Goal: Task Accomplishment & Management: Manage account settings

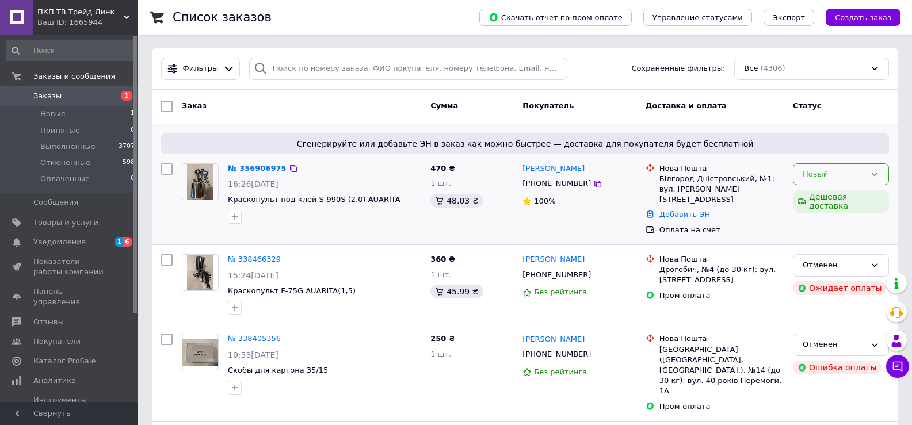
click at [876, 172] on icon at bounding box center [874, 174] width 9 height 9
click at [587, 215] on div "[PERSON_NAME] [PHONE_NUMBER] 100%" at bounding box center [579, 200] width 123 height 82
click at [872, 172] on icon at bounding box center [874, 174] width 9 height 9
click at [815, 199] on li "Принят" at bounding box center [841, 198] width 95 height 21
click at [58, 115] on span "Новые" at bounding box center [52, 114] width 25 height 10
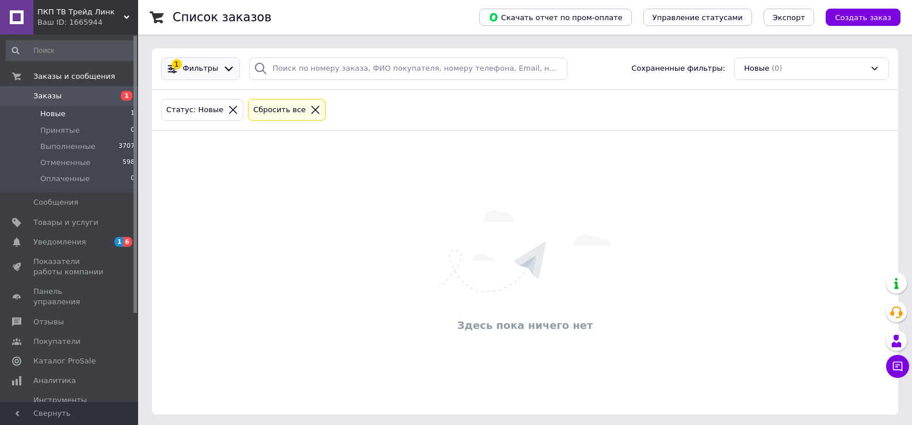
click at [199, 66] on span "Фильтры" at bounding box center [201, 68] width 36 height 11
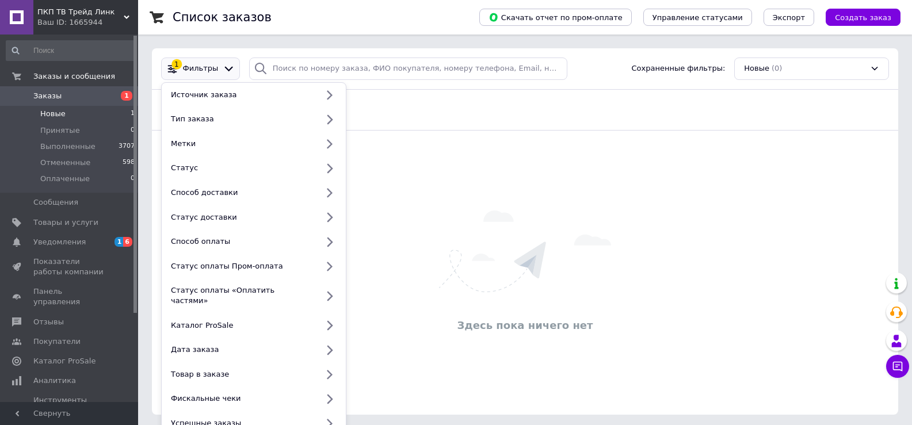
click at [71, 90] on link "Заказы 1" at bounding box center [71, 96] width 142 height 20
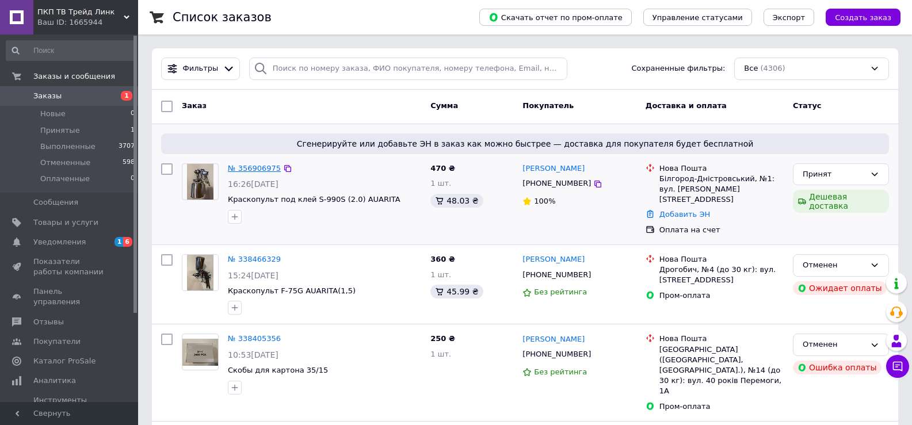
click at [254, 170] on link "№ 356906975" at bounding box center [254, 168] width 53 height 9
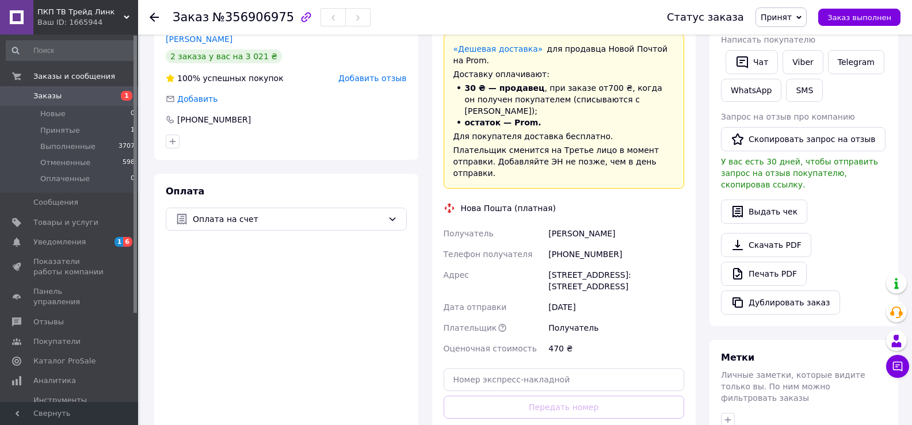
scroll to position [288, 0]
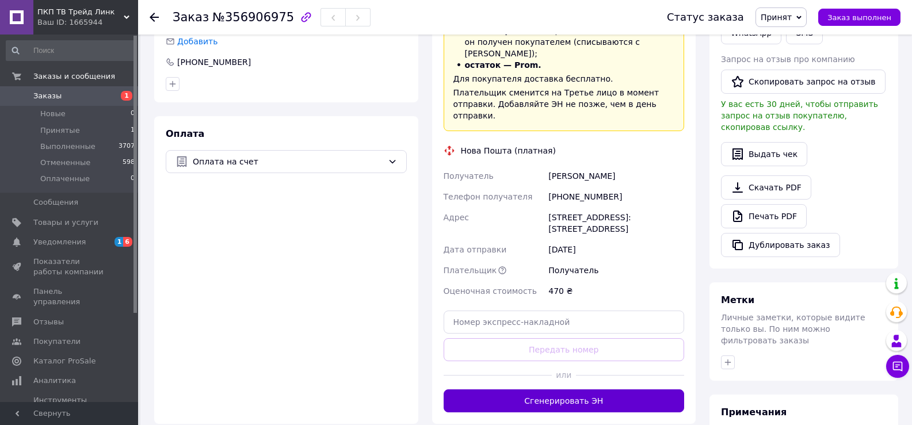
click at [555, 390] on button "Сгенерировать ЭН" at bounding box center [564, 401] width 241 height 23
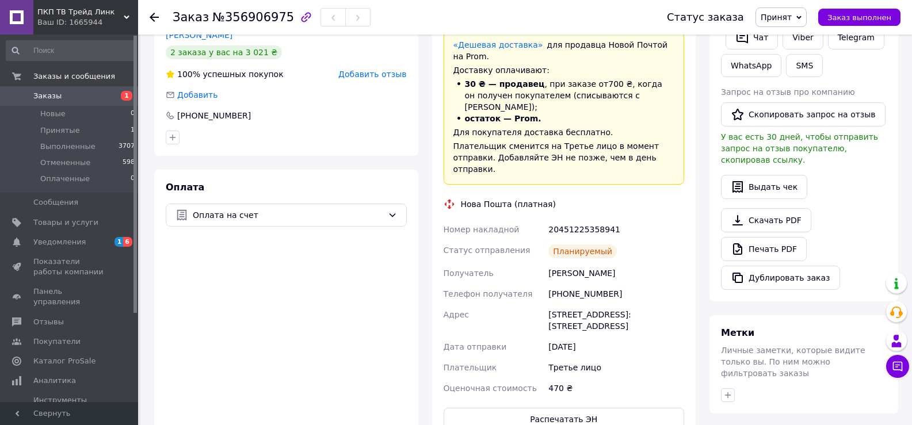
scroll to position [345, 0]
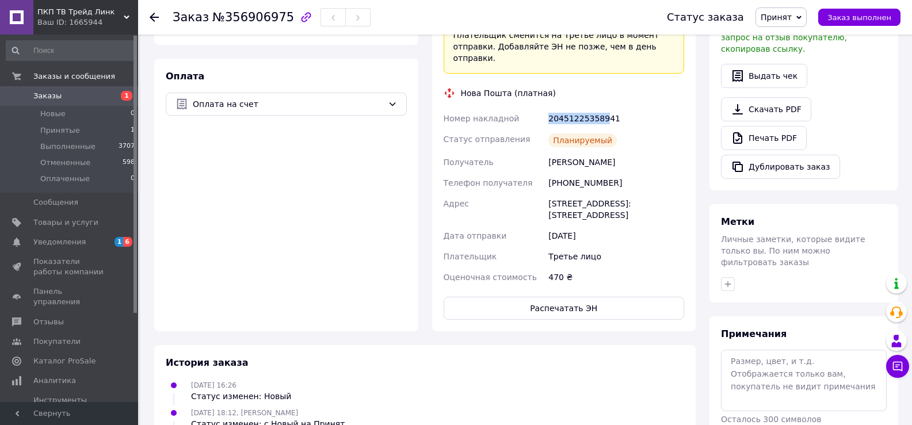
drag, startPoint x: 549, startPoint y: 83, endPoint x: 611, endPoint y: 82, distance: 62.7
click at [603, 108] on div "20451225358941" at bounding box center [616, 118] width 140 height 21
click at [648, 108] on div "20451225358941" at bounding box center [616, 118] width 140 height 21
drag, startPoint x: 549, startPoint y: 83, endPoint x: 615, endPoint y: 81, distance: 65.6
click at [615, 108] on div "20451225358941" at bounding box center [616, 118] width 140 height 21
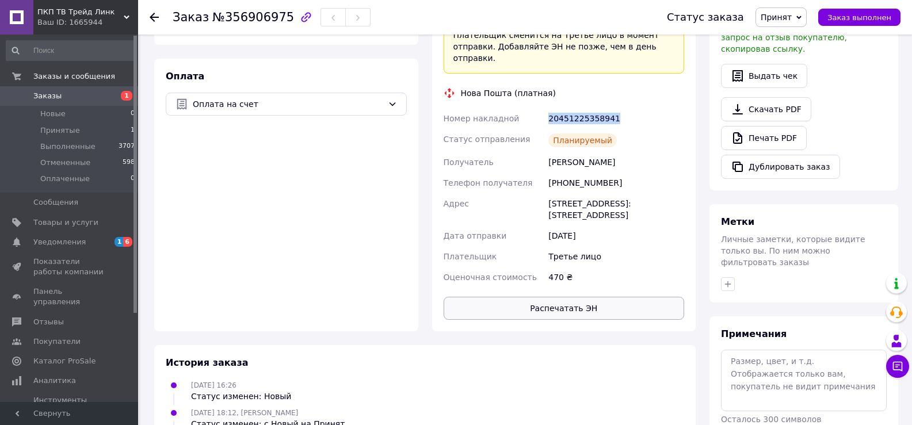
click at [566, 297] on button "Распечатать ЭН" at bounding box center [564, 308] width 241 height 23
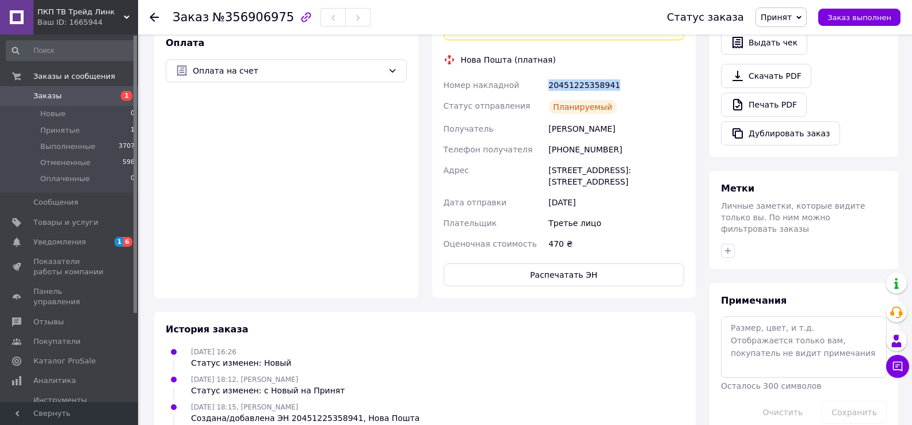
scroll to position [396, 0]
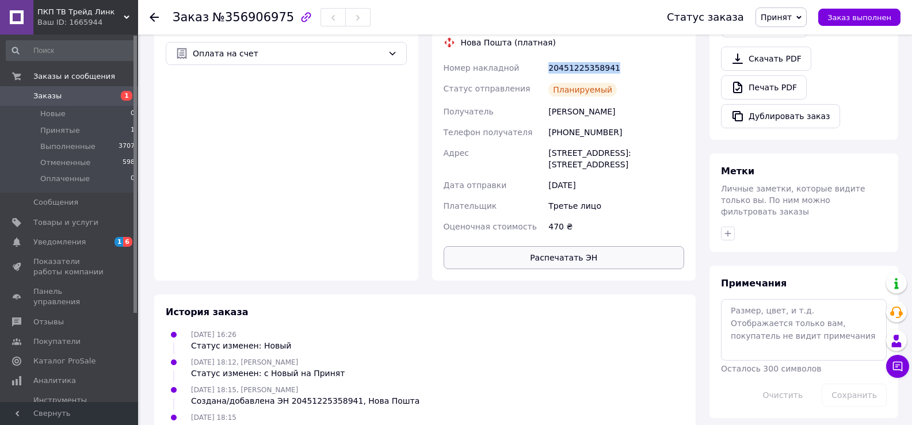
click at [562, 246] on button "Распечатать ЭН" at bounding box center [564, 257] width 241 height 23
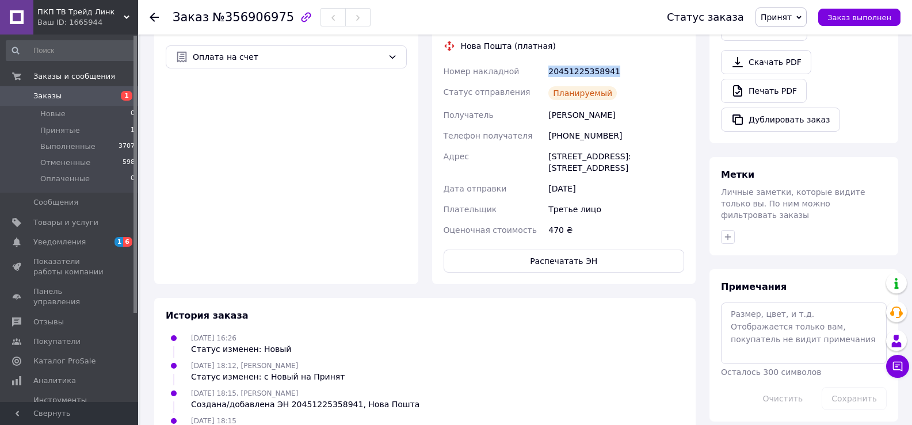
scroll to position [0, 0]
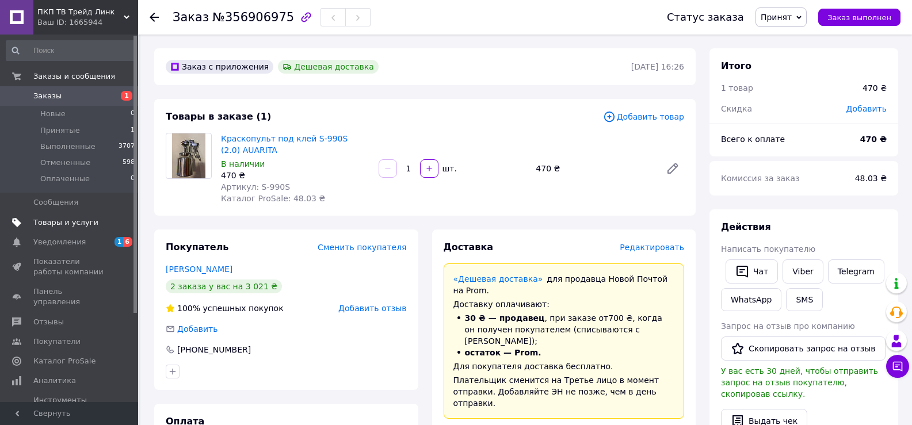
click at [55, 221] on span "Товары и услуги" at bounding box center [65, 223] width 65 height 10
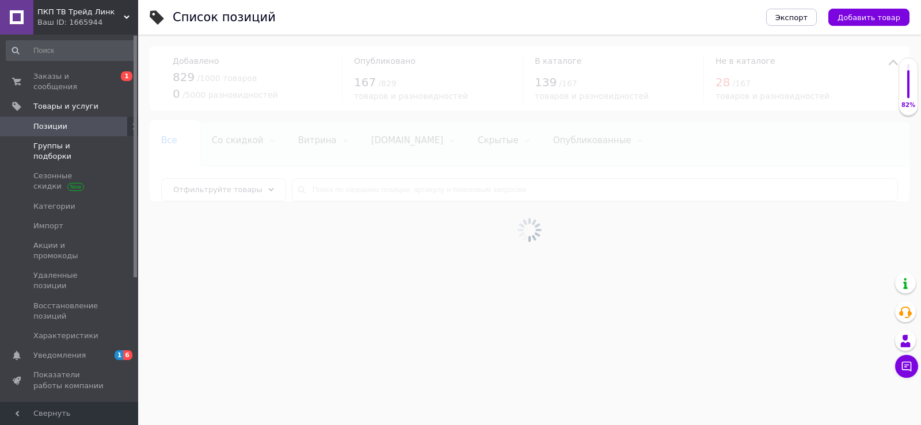
click at [59, 141] on span "Группы и подборки" at bounding box center [69, 151] width 73 height 21
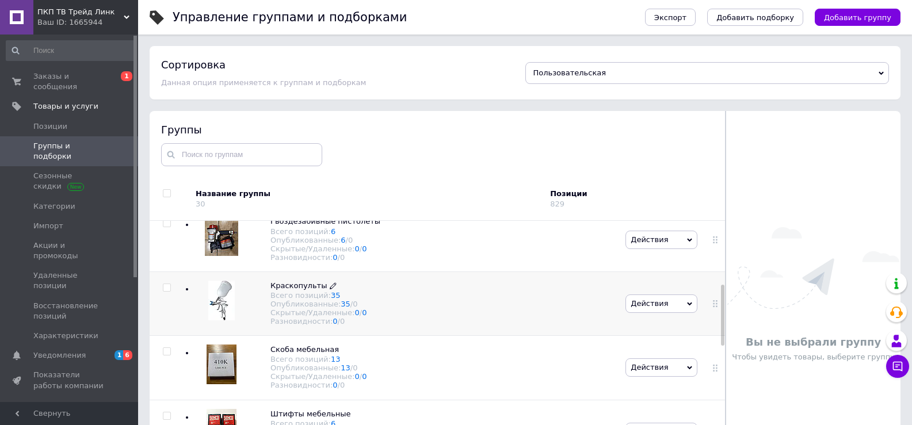
scroll to position [288, 0]
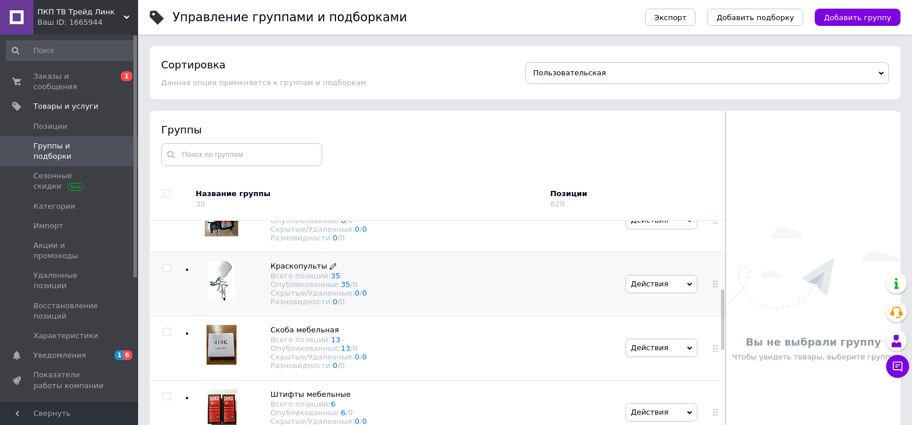
click at [298, 271] on span "Краскопульты" at bounding box center [299, 266] width 56 height 9
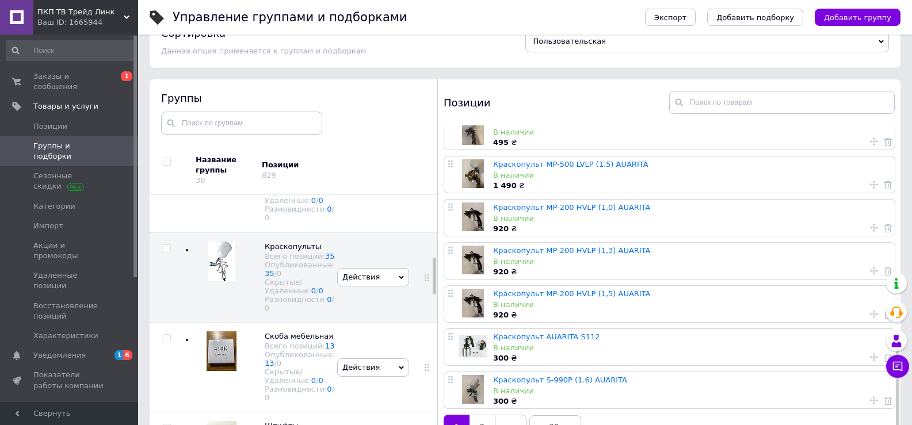
scroll to position [65, 0]
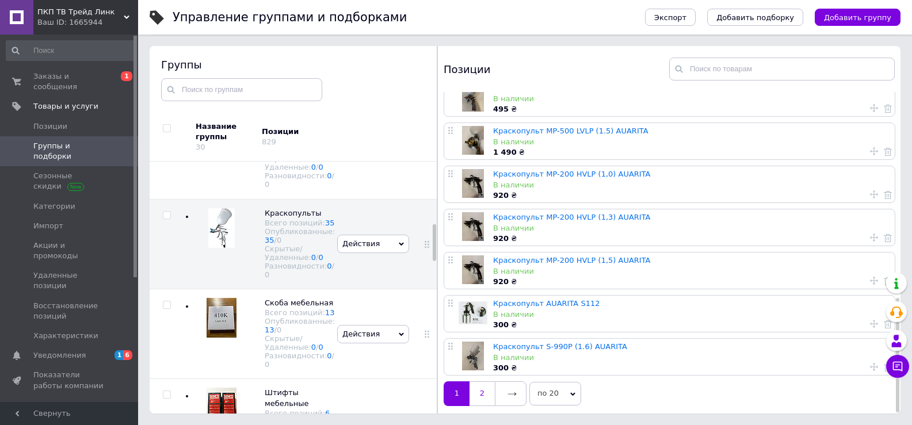
click at [483, 389] on link "2" at bounding box center [482, 394] width 25 height 24
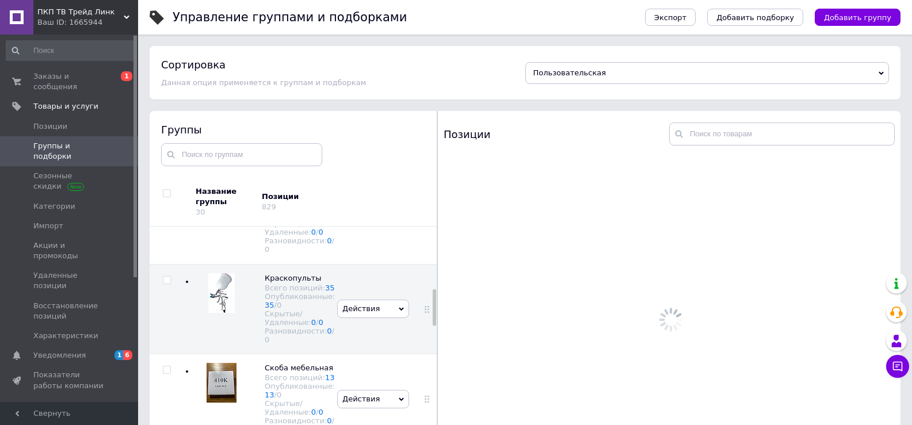
scroll to position [0, 0]
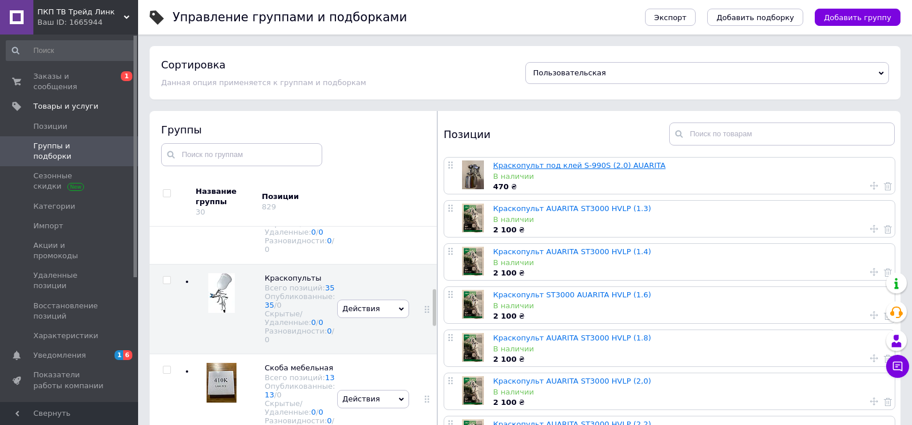
click at [549, 164] on link "Краскопульт под клей S-990S (2.0) AUARITA" at bounding box center [579, 165] width 173 height 9
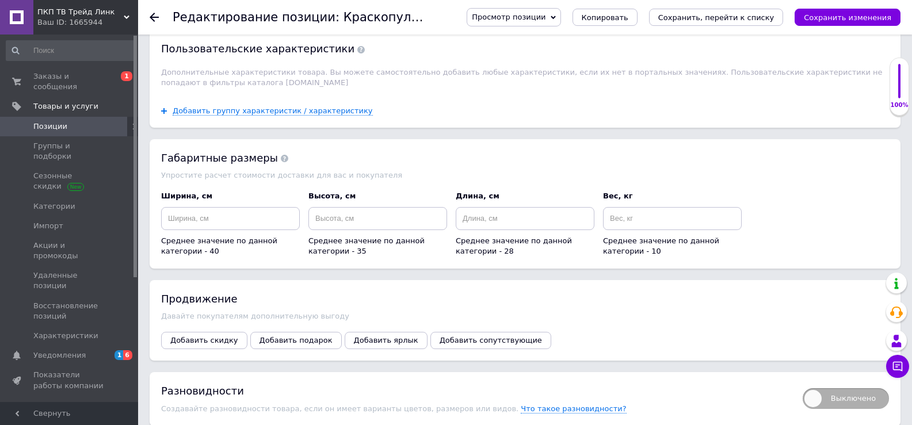
scroll to position [1151, 0]
click at [615, 219] on input at bounding box center [672, 219] width 139 height 23
type input "0.5"
click at [169, 220] on input at bounding box center [230, 219] width 139 height 23
click at [464, 222] on input at bounding box center [525, 219] width 139 height 23
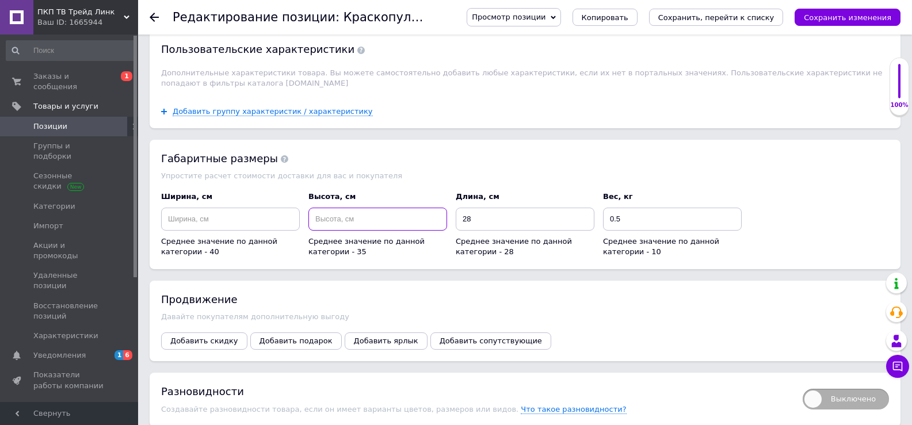
click at [319, 218] on input at bounding box center [378, 219] width 139 height 23
click at [475, 222] on input "28" at bounding box center [525, 219] width 139 height 23
type input "2"
type input "18"
click at [316, 223] on input at bounding box center [378, 219] width 139 height 23
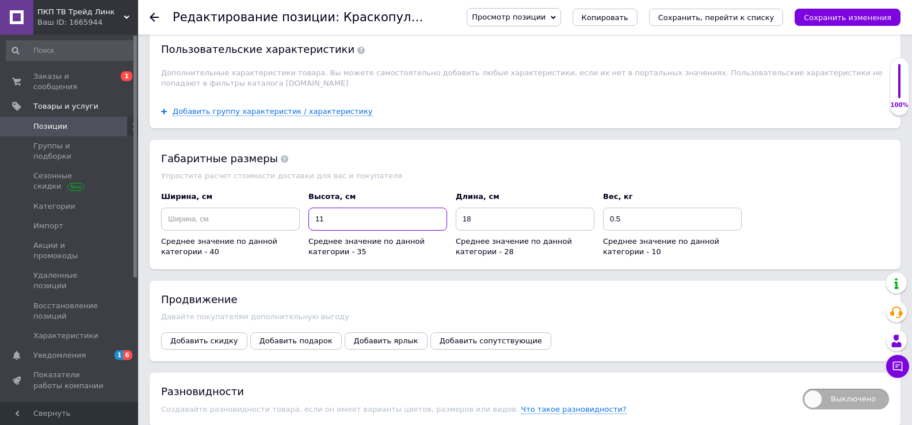
type input "11"
click at [170, 220] on input at bounding box center [230, 219] width 139 height 23
type input "11"
click at [327, 222] on input "11" at bounding box center [378, 219] width 139 height 23
type input "1"
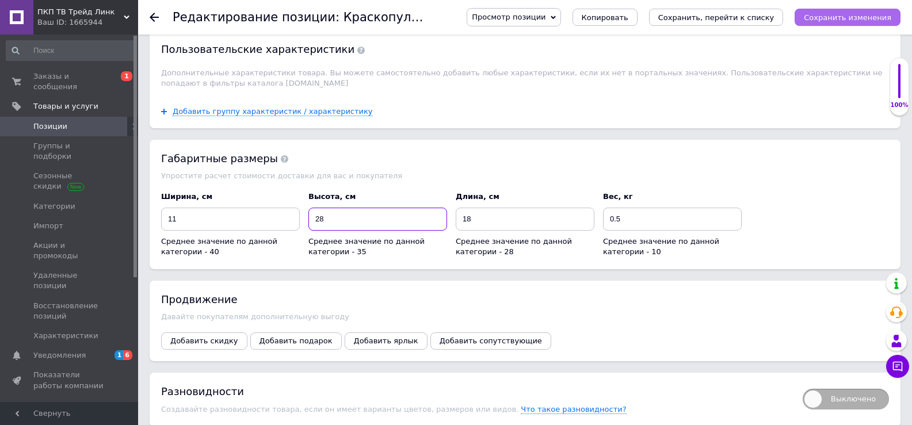
type input "28"
click at [831, 16] on icon "Сохранить изменения" at bounding box center [847, 17] width 87 height 9
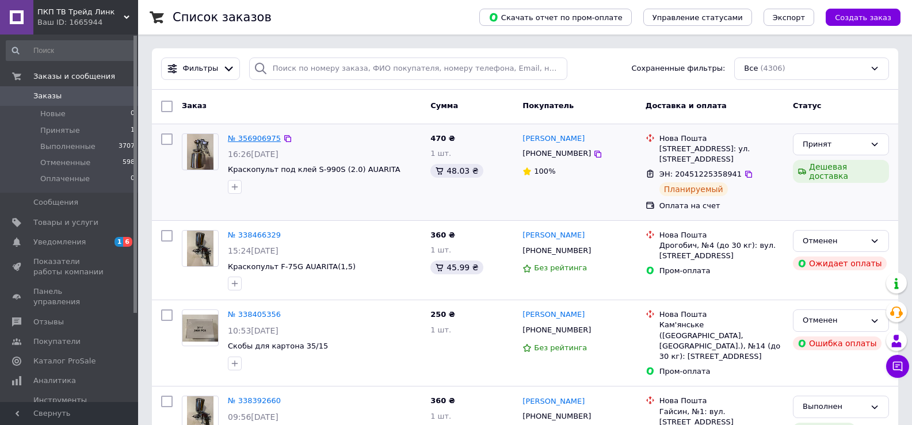
click at [253, 139] on link "№ 356906975" at bounding box center [254, 138] width 53 height 9
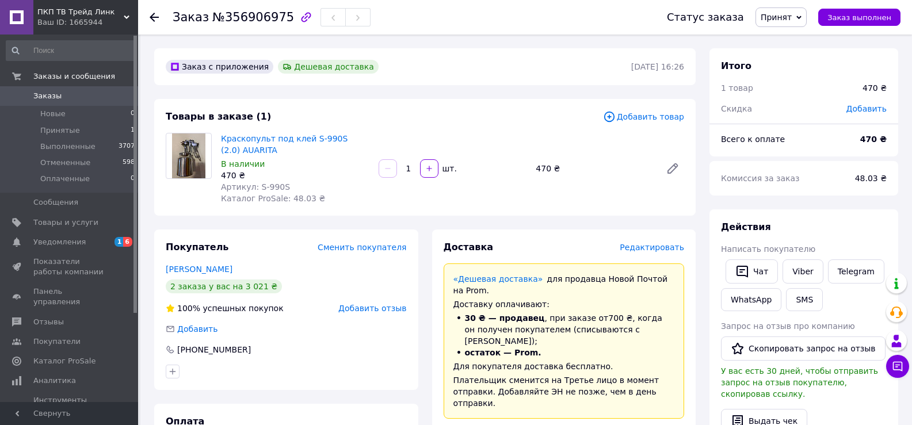
click at [802, 16] on icon at bounding box center [799, 17] width 5 height 5
click at [619, 16] on div "Заказ №356906975" at bounding box center [408, 17] width 471 height 35
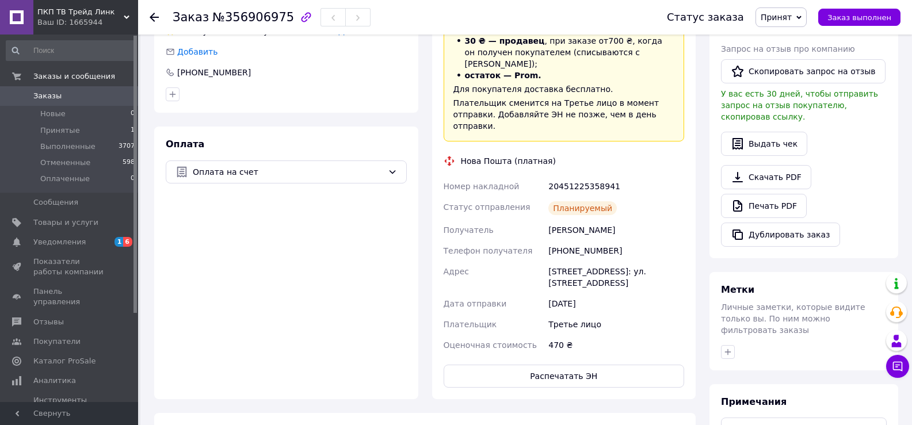
scroll to position [288, 0]
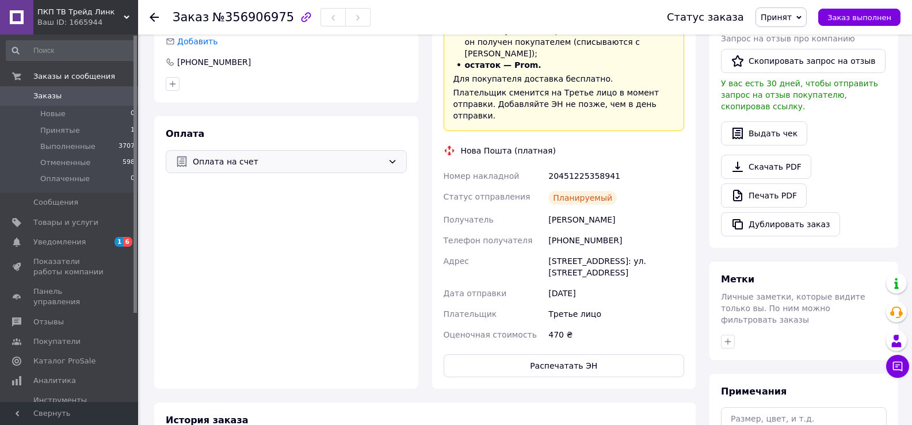
click at [393, 161] on icon at bounding box center [392, 161] width 9 height 9
click at [236, 207] on span "Оплата по реквизитам" at bounding box center [287, 208] width 222 height 12
